Goal: Task Accomplishment & Management: Complete application form

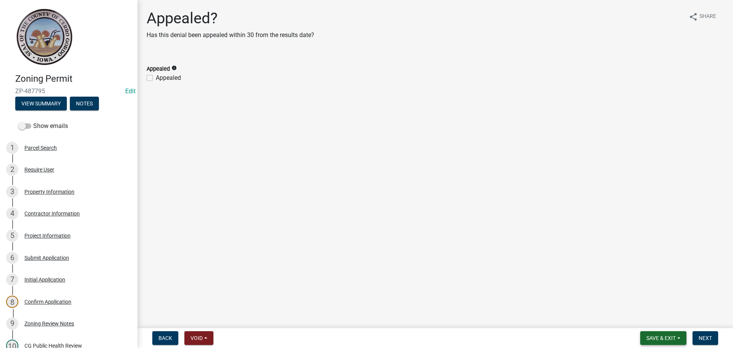
click at [673, 339] on span "Save & Exit" at bounding box center [661, 338] width 29 height 6
click at [660, 317] on button "Save & Exit" at bounding box center [656, 318] width 61 height 18
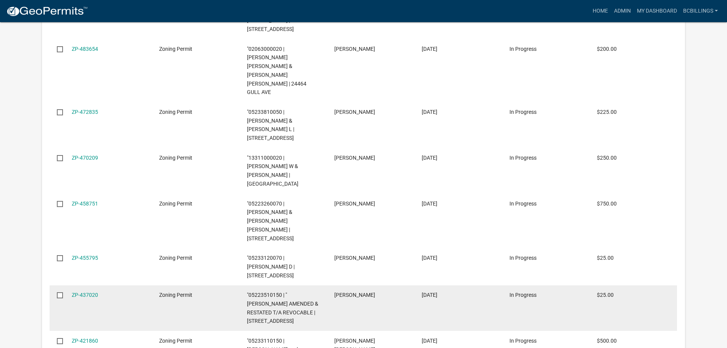
scroll to position [754, 0]
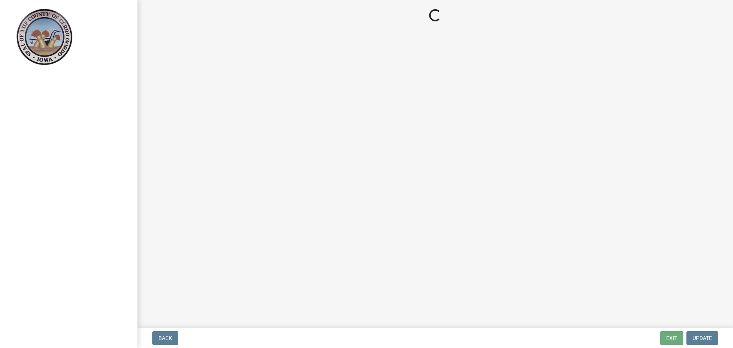
select select "3: 3"
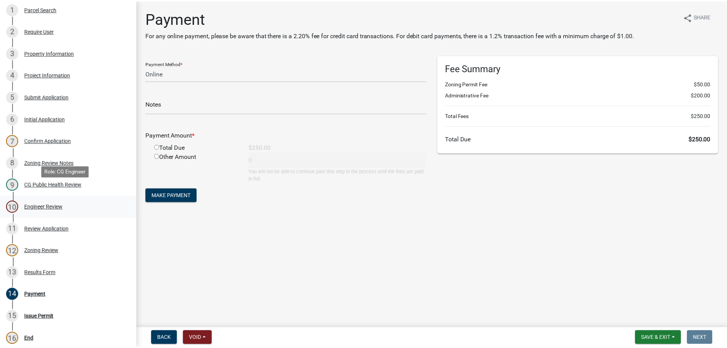
scroll to position [153, 0]
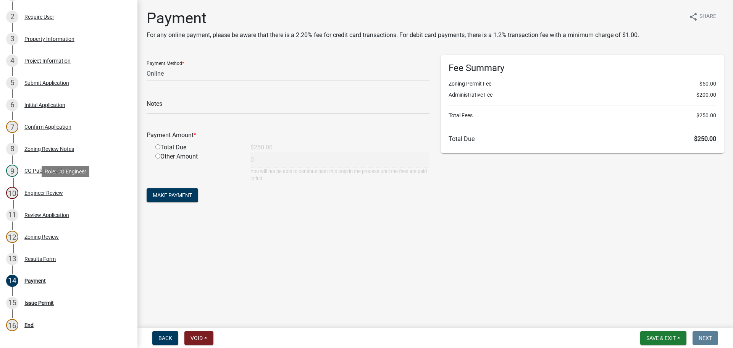
click at [50, 194] on div "Engineer Review" at bounding box center [43, 192] width 39 height 5
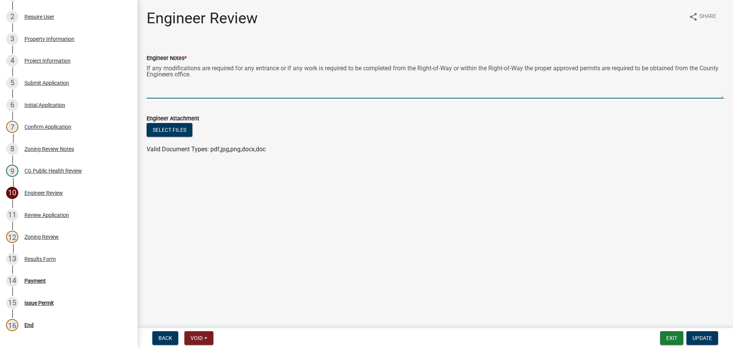
click at [328, 83] on textarea "If any modifications are required for any entrance or if any work is required t…" at bounding box center [435, 81] width 577 height 36
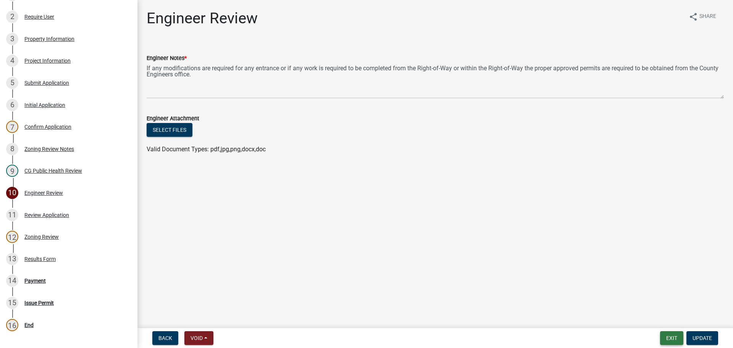
click at [662, 337] on button "Exit" at bounding box center [671, 338] width 23 height 14
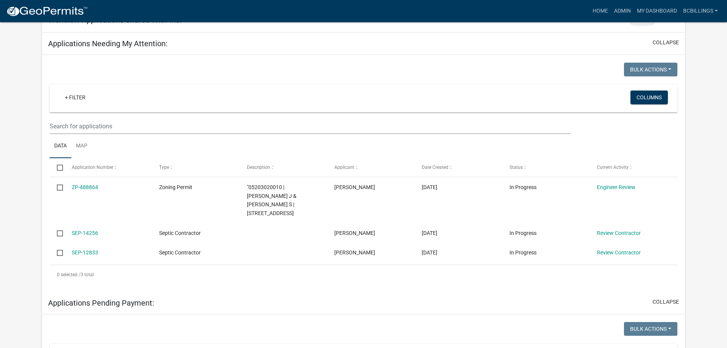
scroll to position [292, 0]
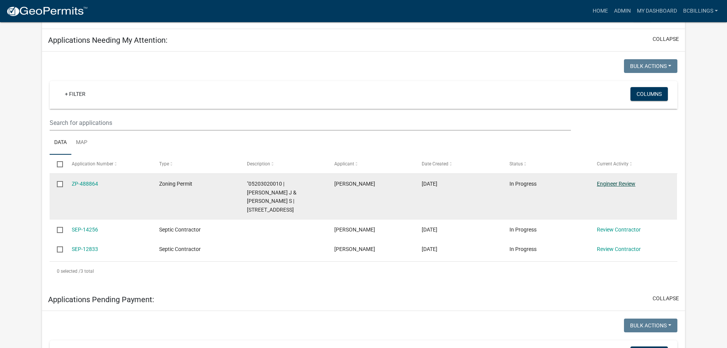
click at [623, 181] on link "Engineer Review" at bounding box center [616, 184] width 39 height 6
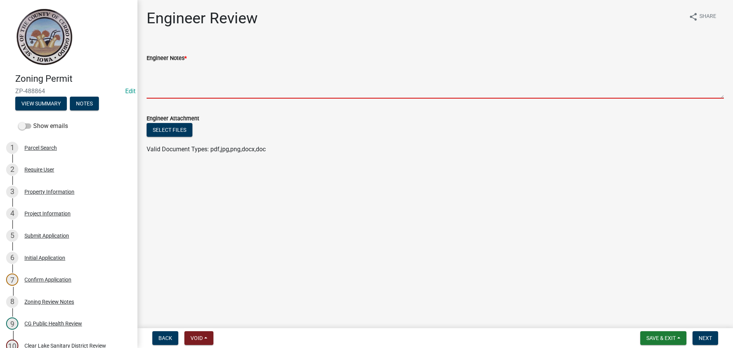
click at [173, 83] on textarea "Engineer Notes *" at bounding box center [435, 81] width 577 height 36
paste textarea "If any modifications are required for any entrance or if any work is required t…"
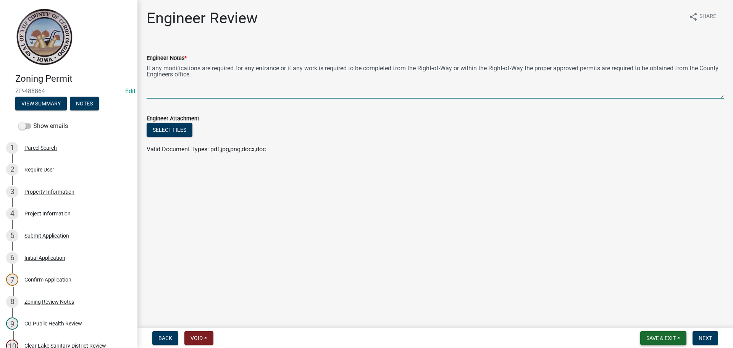
type textarea "If any modifications are required for any entrance or if any work is required t…"
click at [686, 336] on button "Save & Exit" at bounding box center [663, 338] width 46 height 14
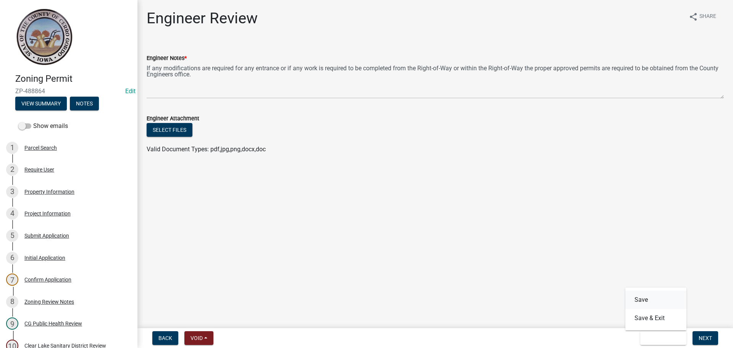
click at [668, 306] on button "Save" at bounding box center [656, 300] width 61 height 18
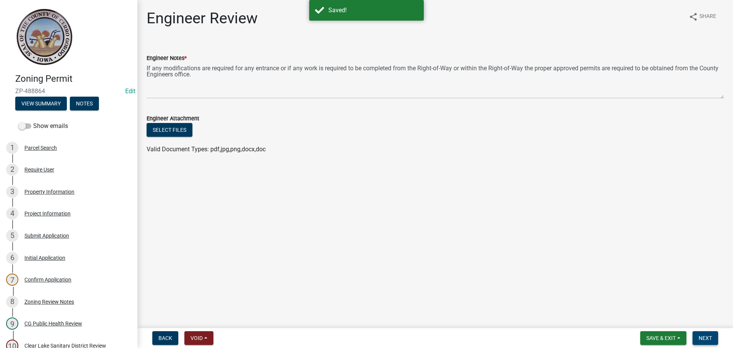
click at [714, 335] on button "Next" at bounding box center [706, 338] width 26 height 14
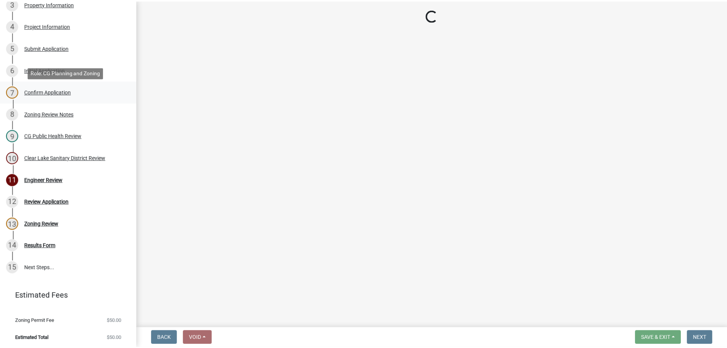
scroll to position [190, 0]
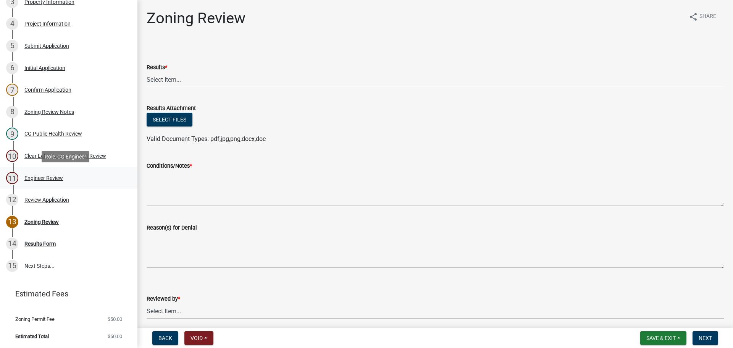
click at [60, 171] on link "11 Engineer Review" at bounding box center [68, 178] width 137 height 22
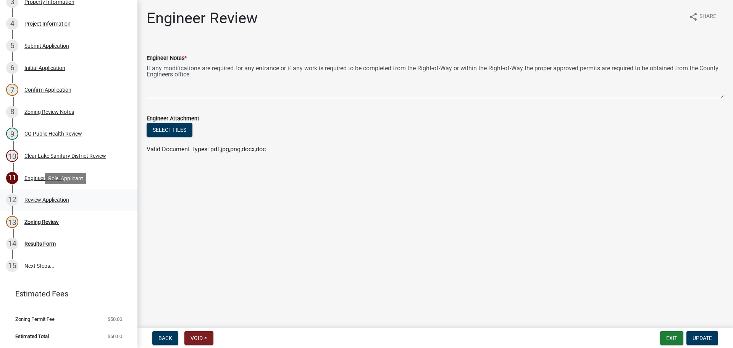
click at [57, 197] on div "Review Application" at bounding box center [46, 199] width 45 height 5
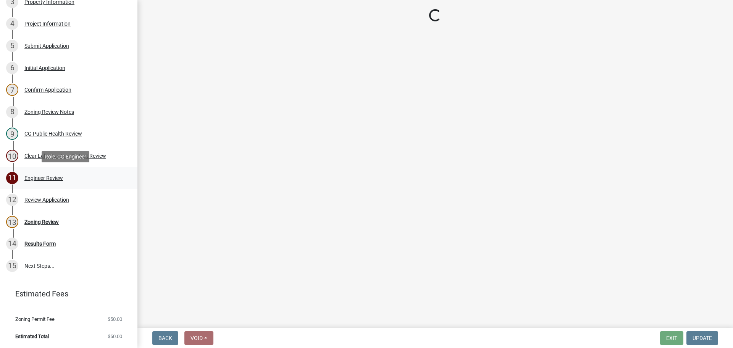
click at [54, 175] on div "Engineer Review" at bounding box center [43, 177] width 39 height 5
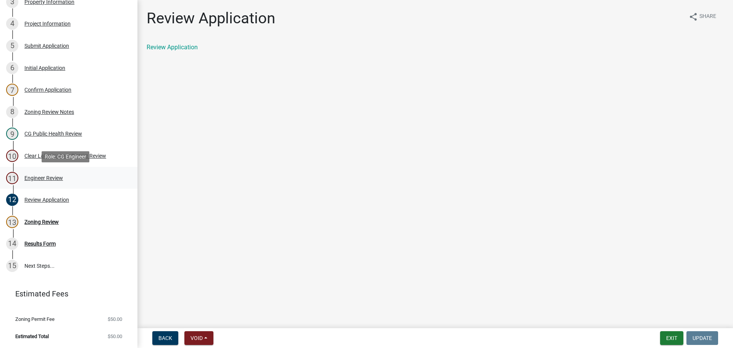
click at [64, 179] on div "11 Engineer Review" at bounding box center [65, 178] width 119 height 12
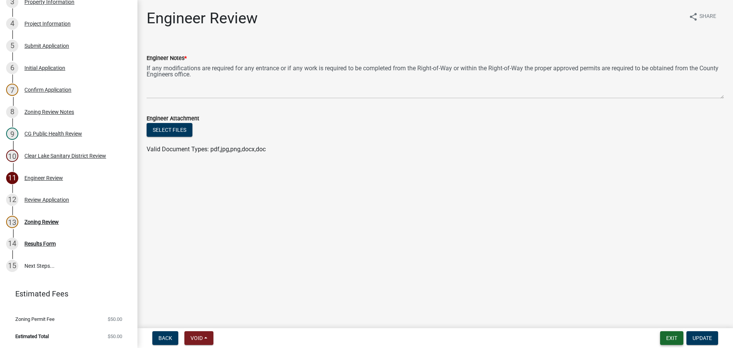
click at [674, 336] on button "Exit" at bounding box center [671, 338] width 23 height 14
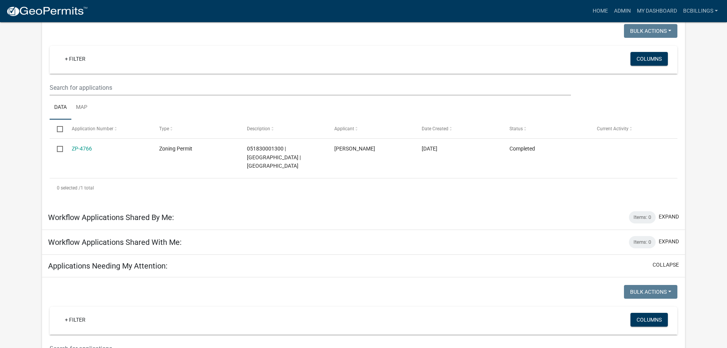
scroll to position [76, 0]
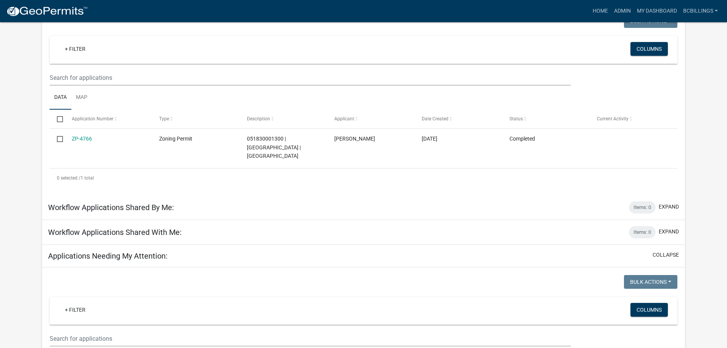
click at [289, 278] on div at bounding box center [204, 283] width 320 height 16
drag, startPoint x: 663, startPoint y: 312, endPoint x: 661, endPoint y: 318, distance: 6.8
drag, startPoint x: 661, startPoint y: 318, endPoint x: 691, endPoint y: 273, distance: 54.9
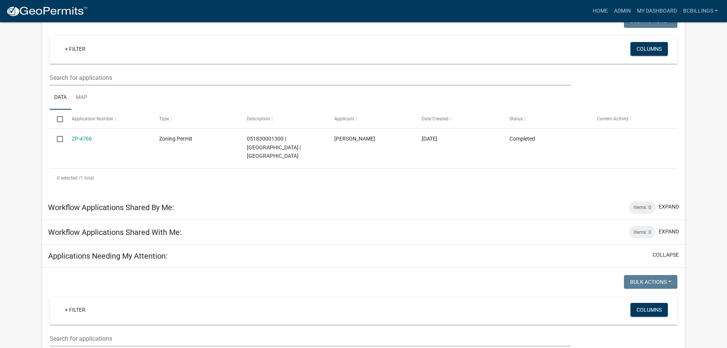
click at [385, 45] on div "+ Filter" at bounding box center [260, 50] width 414 height 16
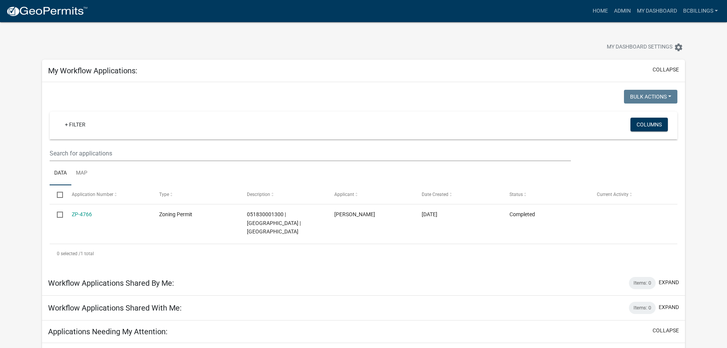
scroll to position [0, 0]
